Goal: Information Seeking & Learning: Learn about a topic

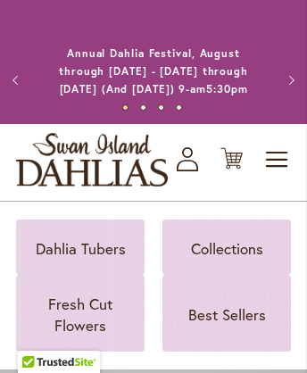
click at [110, 187] on img "store logo" at bounding box center [92, 160] width 152 height 54
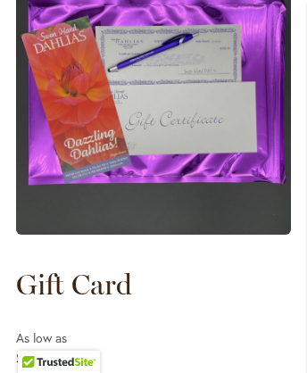
scroll to position [3145, 0]
